Goal: Check status: Check status

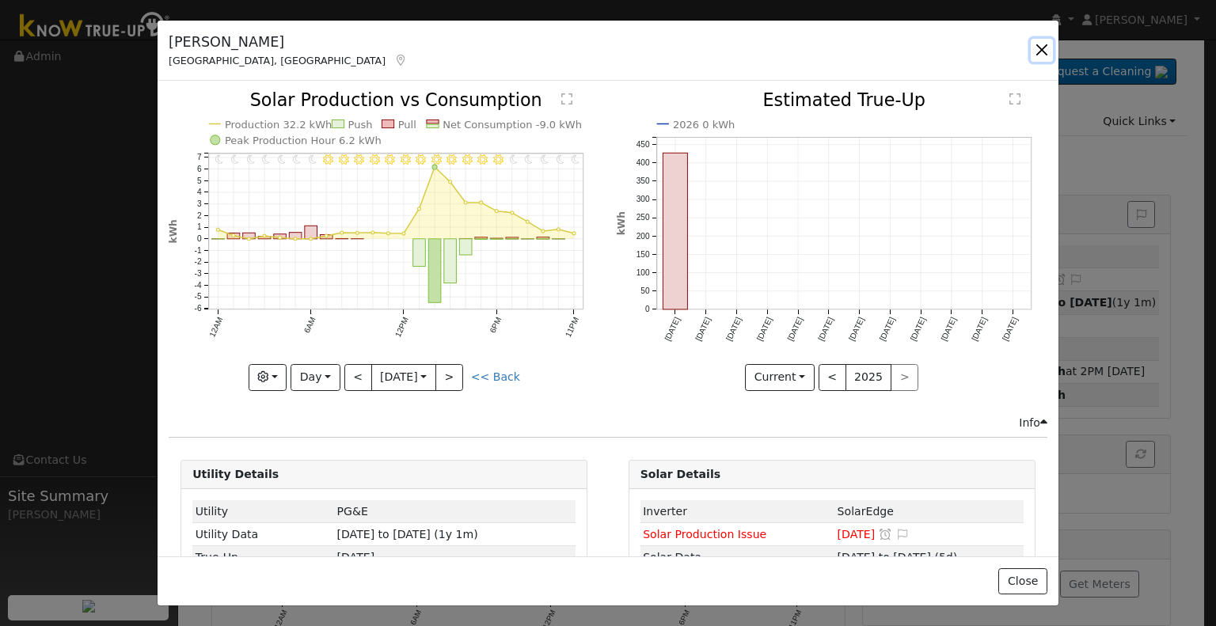
click at [1042, 58] on button "button" at bounding box center [1042, 50] width 22 height 22
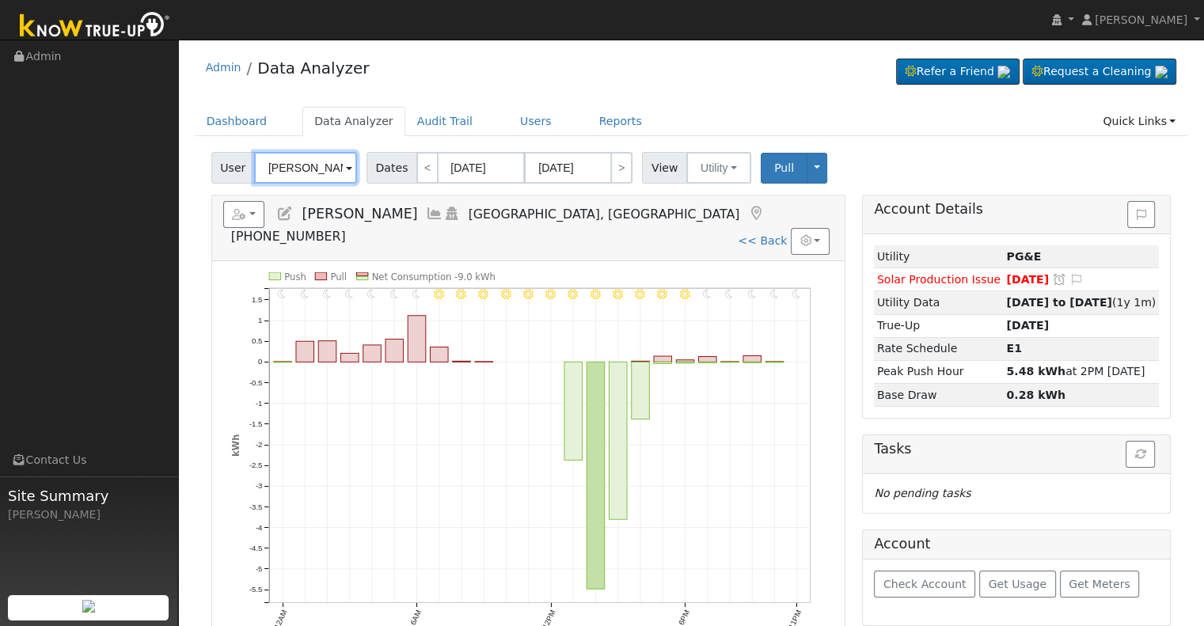
click at [304, 168] on input "[PERSON_NAME]" at bounding box center [305, 168] width 103 height 32
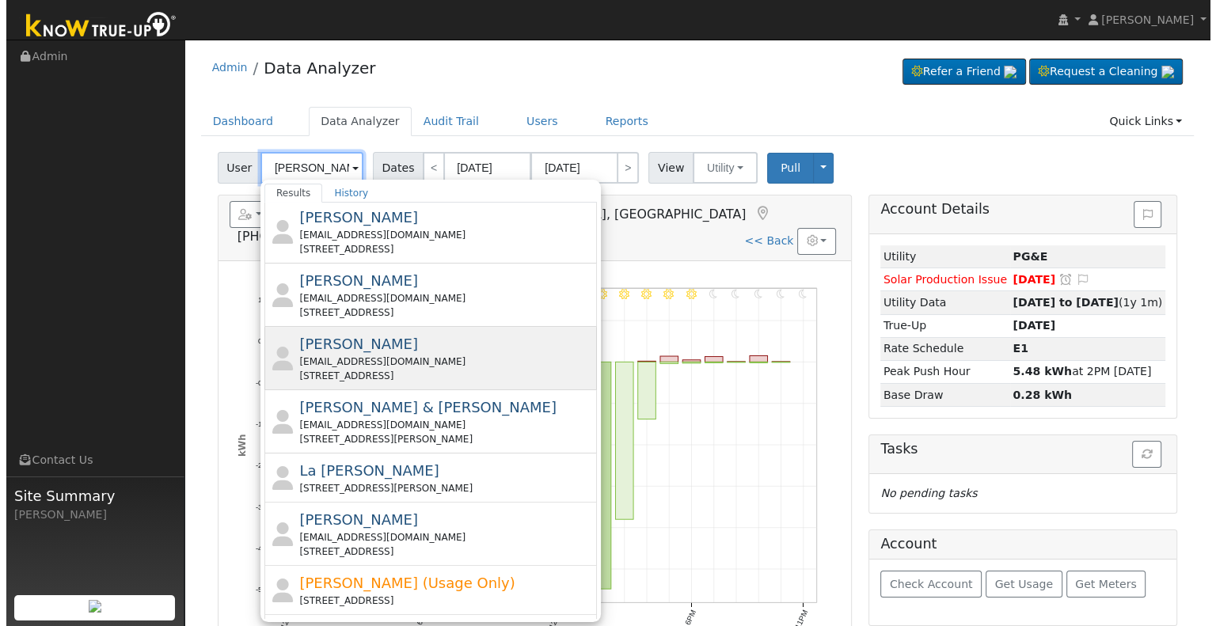
scroll to position [475, 0]
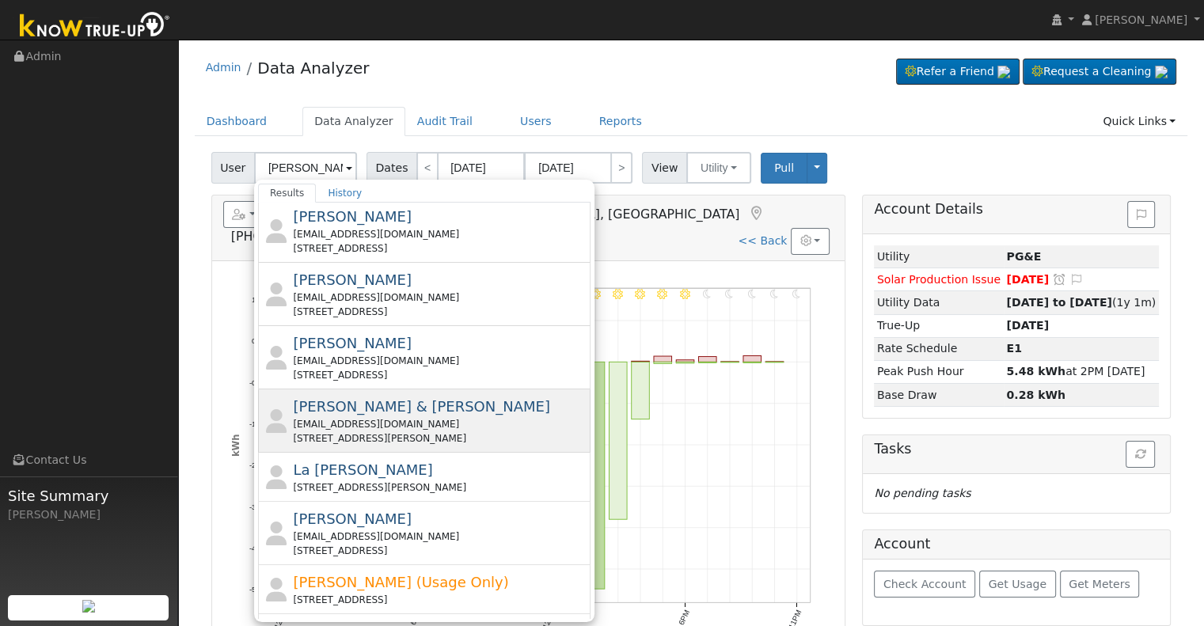
click at [352, 417] on div "[EMAIL_ADDRESS][DOMAIN_NAME]" at bounding box center [440, 424] width 294 height 14
type input "[PERSON_NAME] & [PERSON_NAME]"
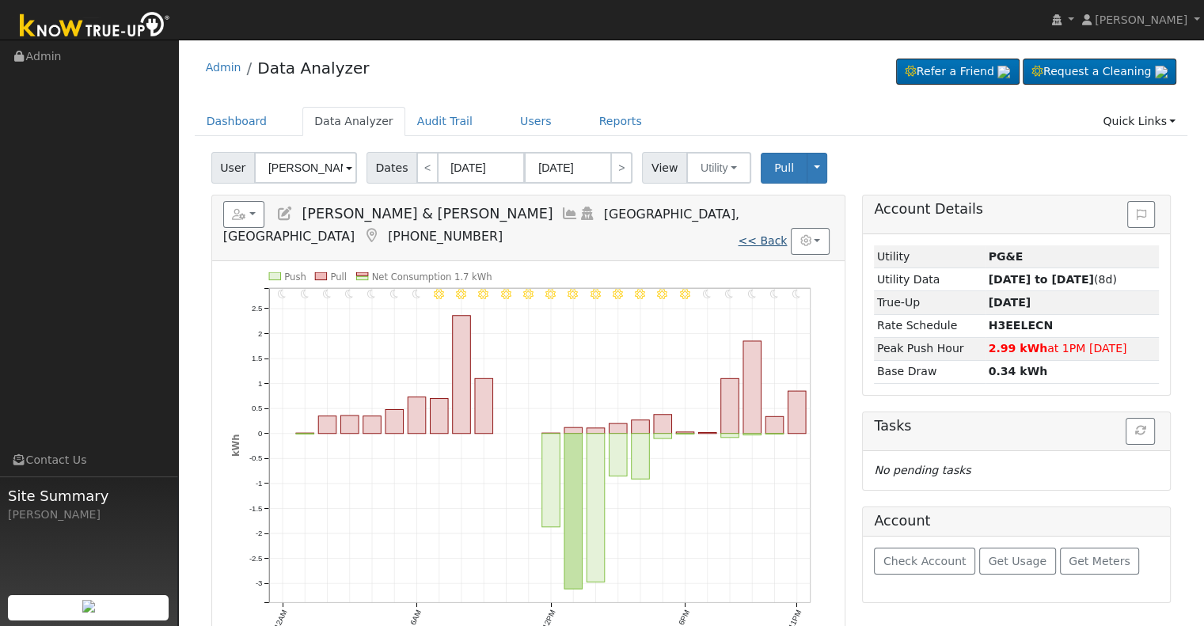
click at [772, 234] on link "<< Back" at bounding box center [762, 240] width 49 height 13
type input "[DATE]"
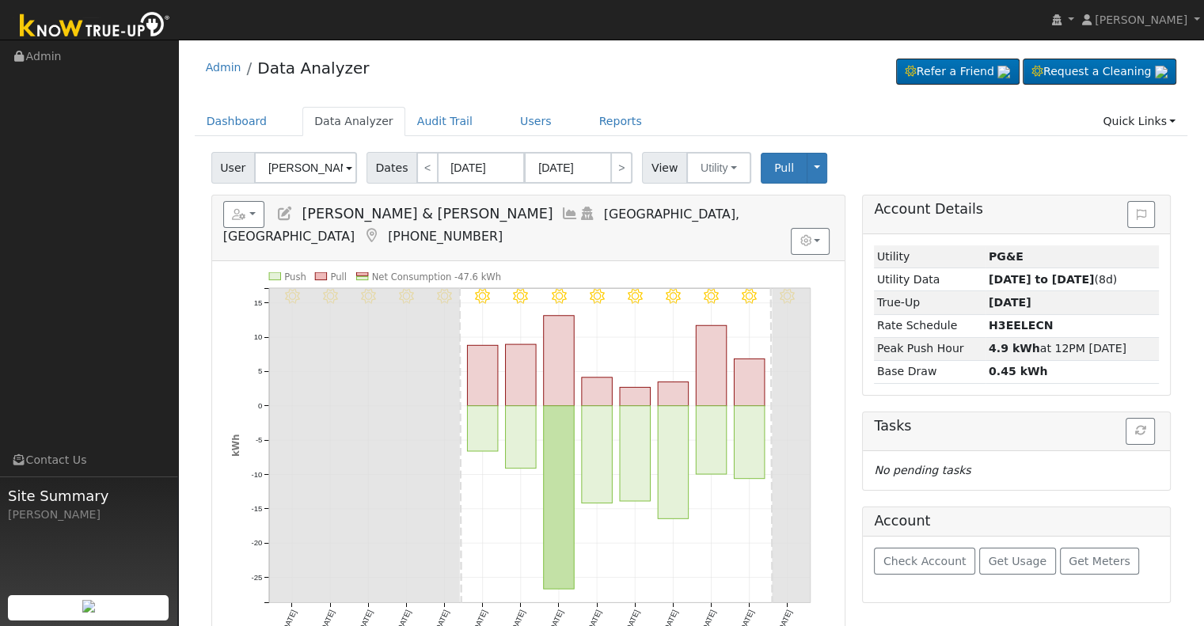
click at [561, 215] on icon at bounding box center [569, 214] width 17 height 14
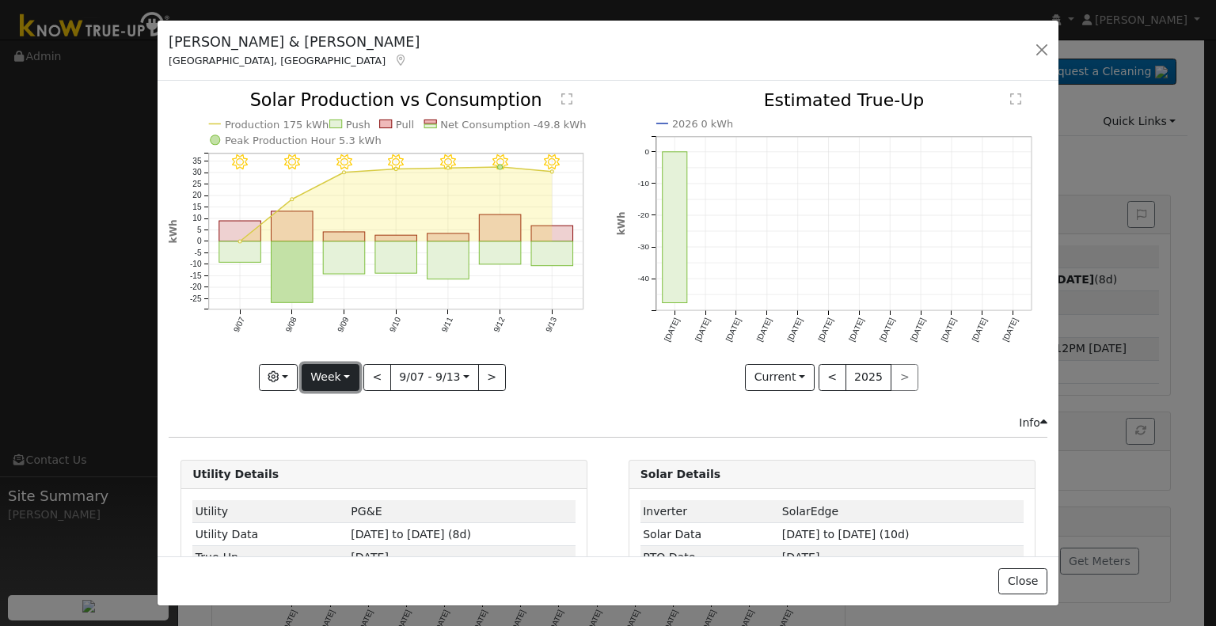
click at [341, 367] on button "Week" at bounding box center [331, 377] width 58 height 27
click at [344, 468] on link "Year" at bounding box center [358, 476] width 110 height 22
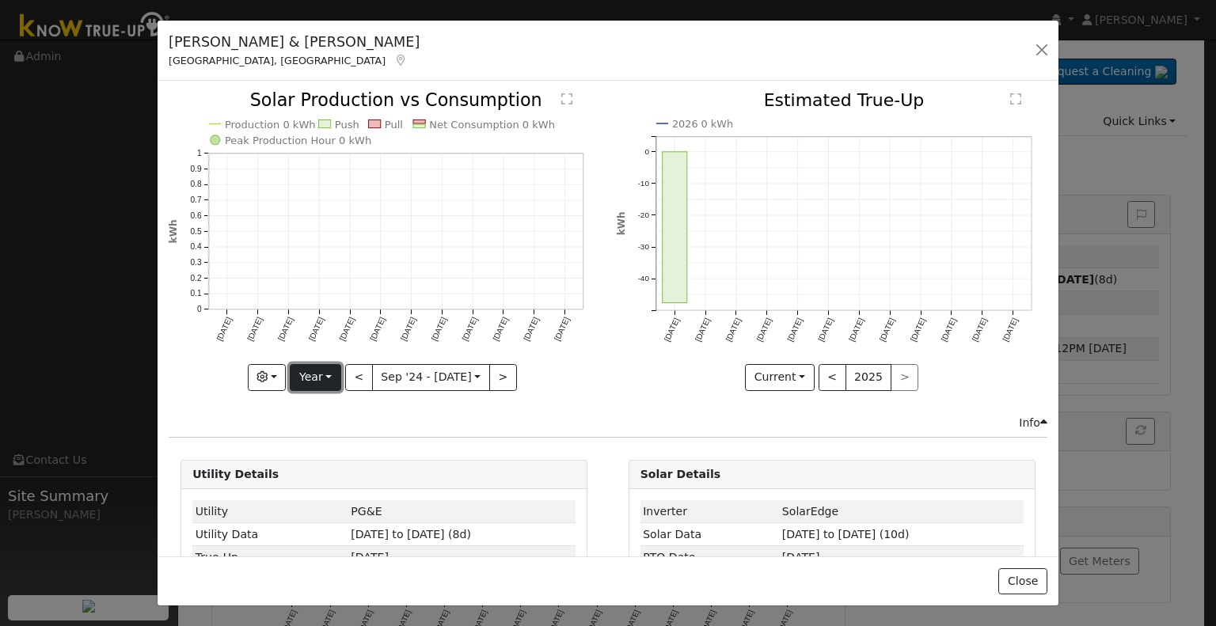
click at [324, 373] on button "Year" at bounding box center [315, 377] width 51 height 27
click at [319, 423] on link "Week" at bounding box center [346, 432] width 110 height 22
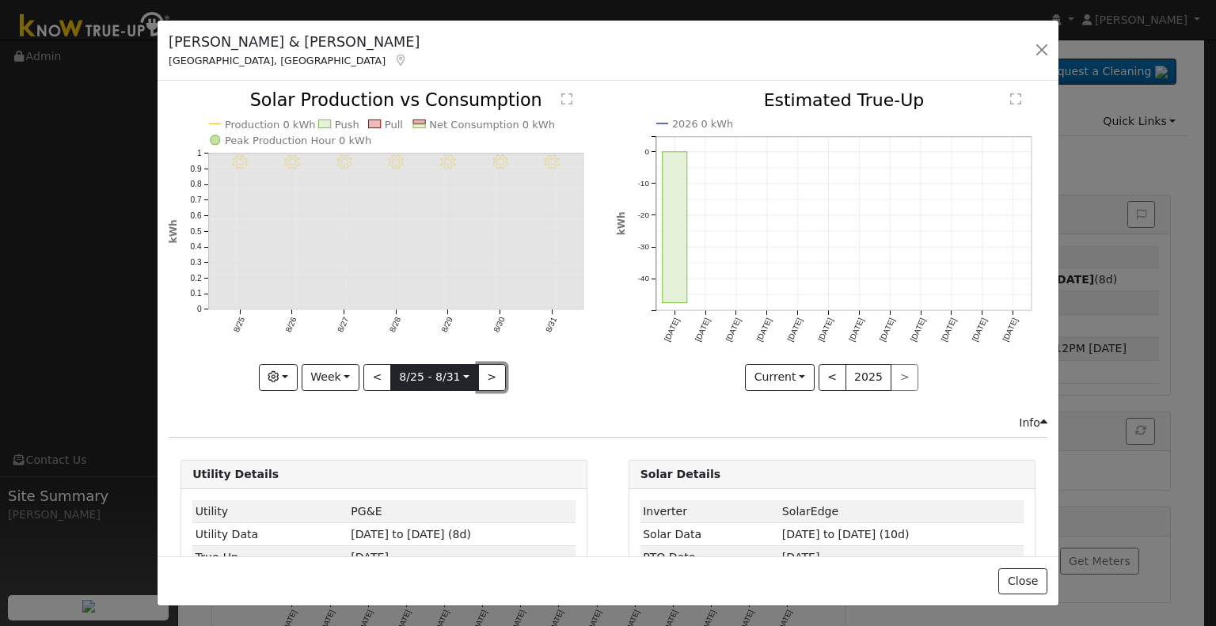
click at [478, 373] on button ">" at bounding box center [492, 377] width 28 height 27
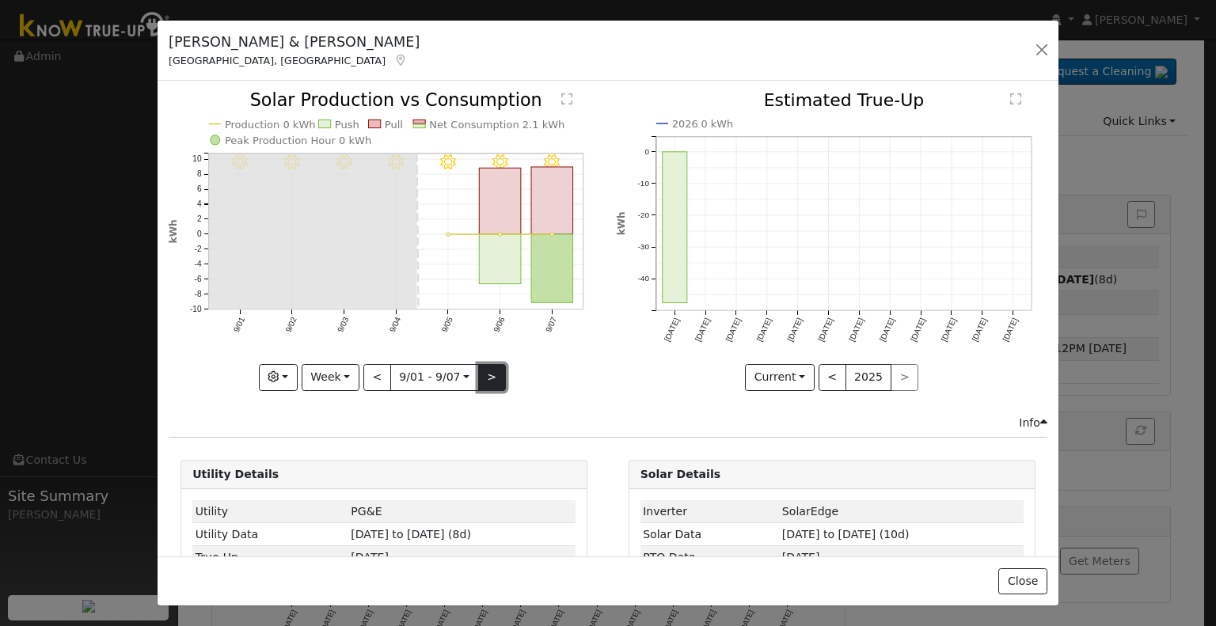
click at [478, 372] on button ">" at bounding box center [492, 377] width 28 height 27
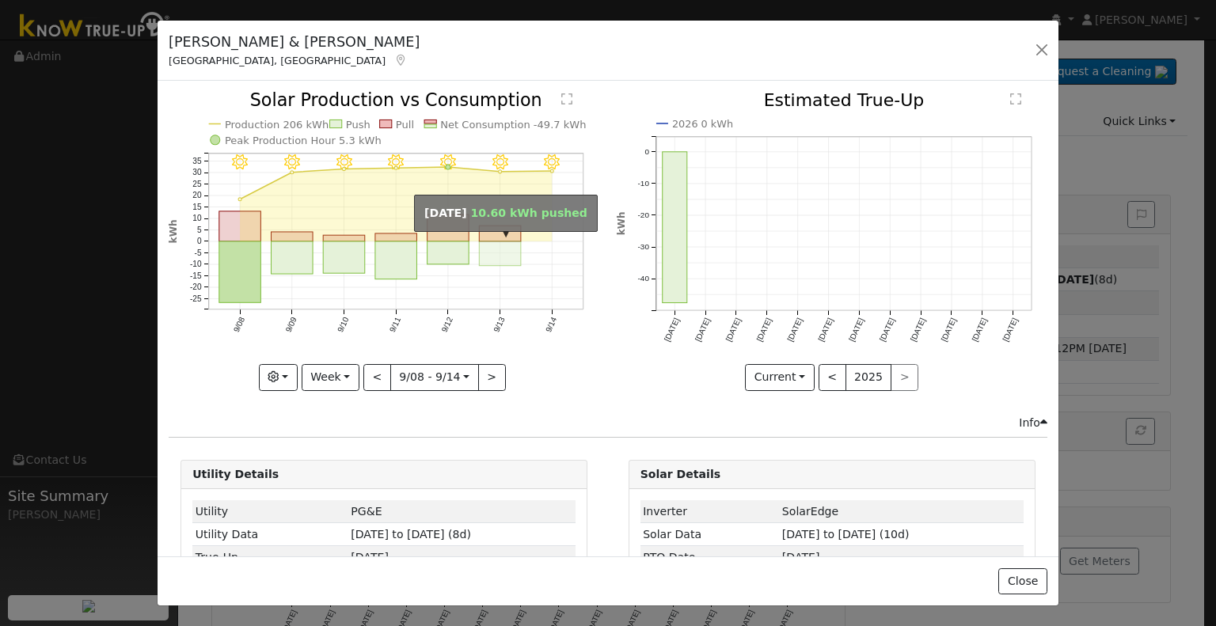
click at [489, 243] on rect "onclick=""" at bounding box center [501, 254] width 42 height 25
type input "[DATE]"
